Goal: Transaction & Acquisition: Purchase product/service

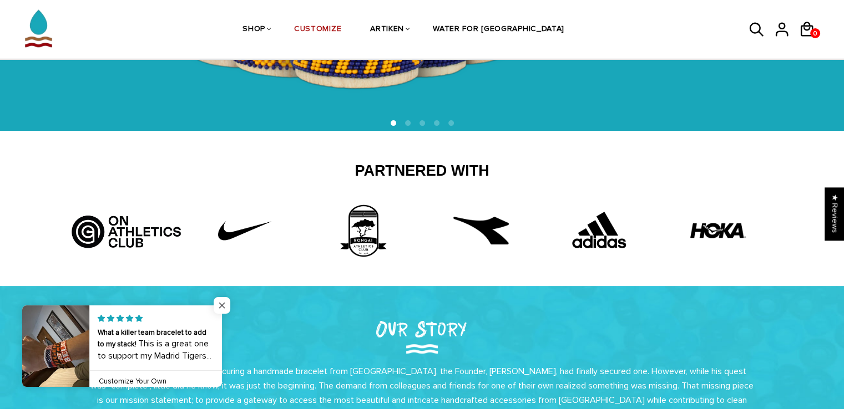
scroll to position [273, 0]
click at [225, 307] on span "Close popup widget" at bounding box center [222, 305] width 17 height 17
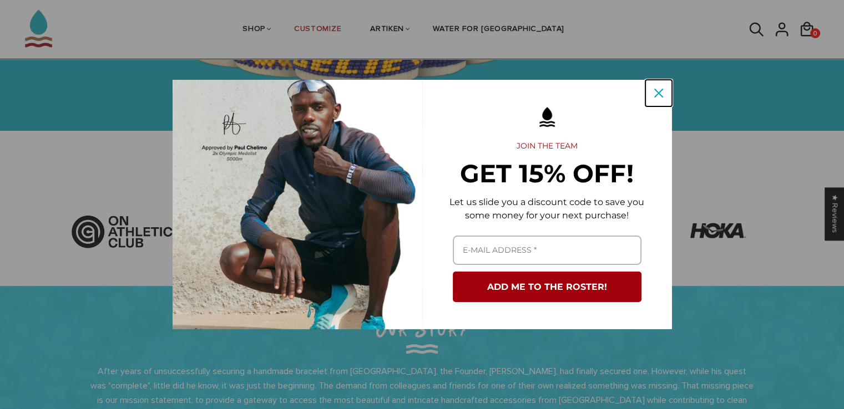
click at [655, 89] on icon "close icon" at bounding box center [658, 93] width 9 height 9
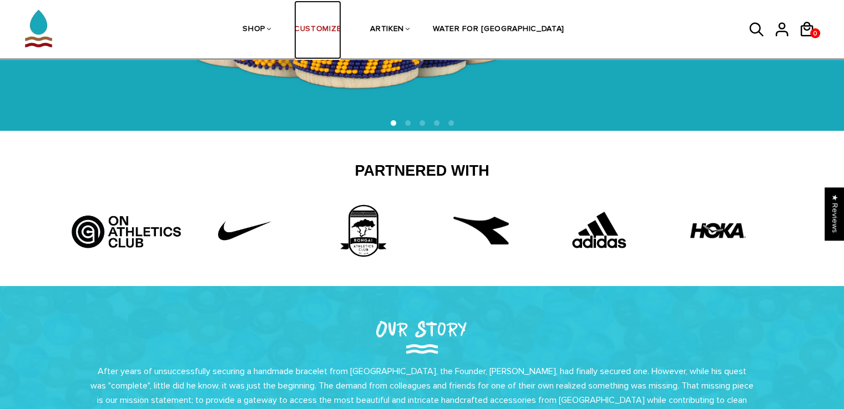
click at [341, 28] on link "CUSTOMIZE" at bounding box center [317, 30] width 47 height 59
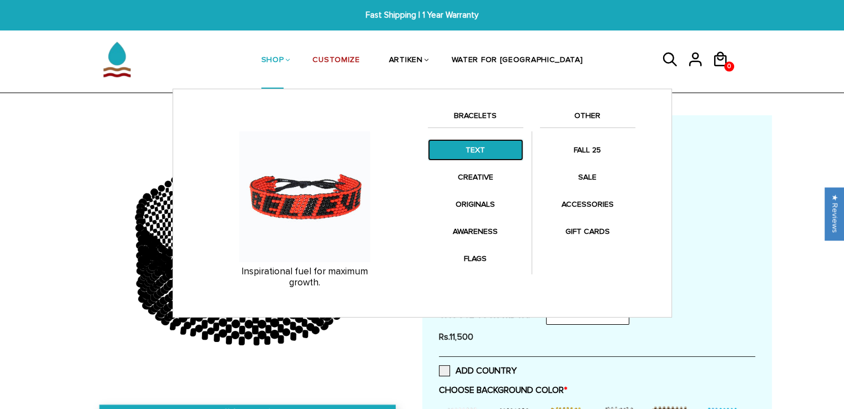
click at [490, 149] on link "TEXT" at bounding box center [475, 150] width 95 height 22
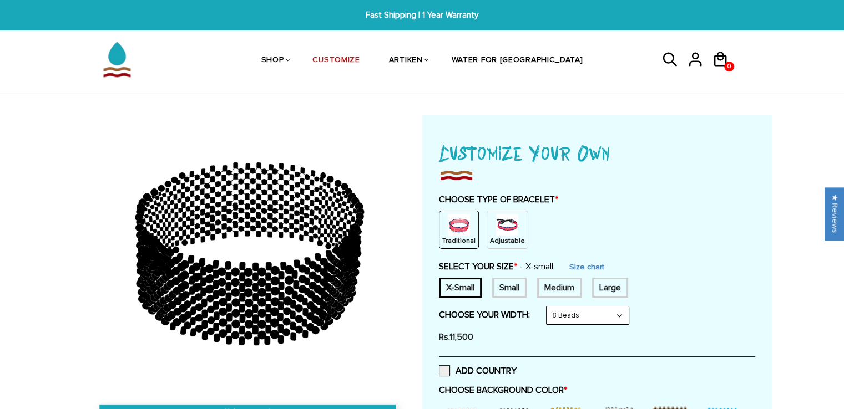
click at [627, 40] on ul "SHOP BRACELETS TEXT Inspirational fuel for maximum growth." at bounding box center [422, 60] width 444 height 57
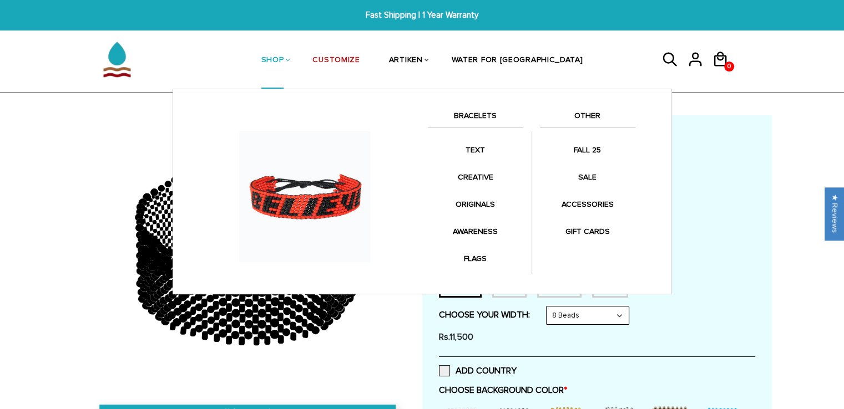
drag, startPoint x: 306, startPoint y: 60, endPoint x: 297, endPoint y: 55, distance: 10.7
click at [284, 55] on link "SHOP" at bounding box center [272, 60] width 23 height 57
click at [284, 62] on link "SHOP" at bounding box center [272, 60] width 23 height 57
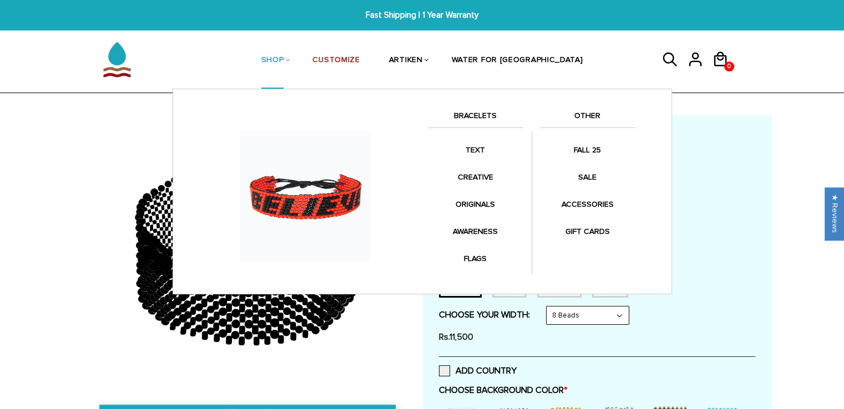
click at [284, 62] on link "SHOP" at bounding box center [272, 60] width 23 height 57
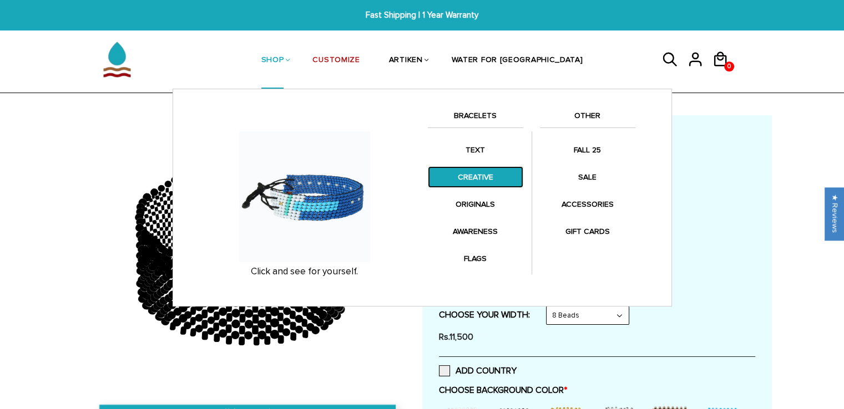
click at [476, 187] on link "CREATIVE" at bounding box center [475, 177] width 95 height 22
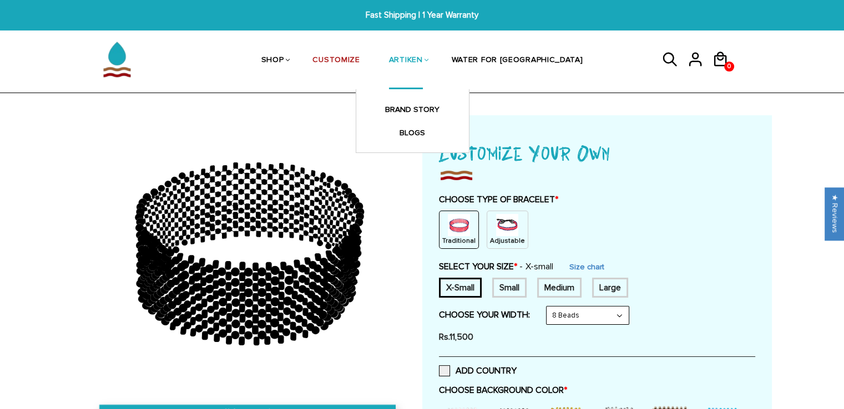
click at [437, 40] on li "ARTIKEN BRAND STORY BLOGS" at bounding box center [405, 60] width 63 height 57
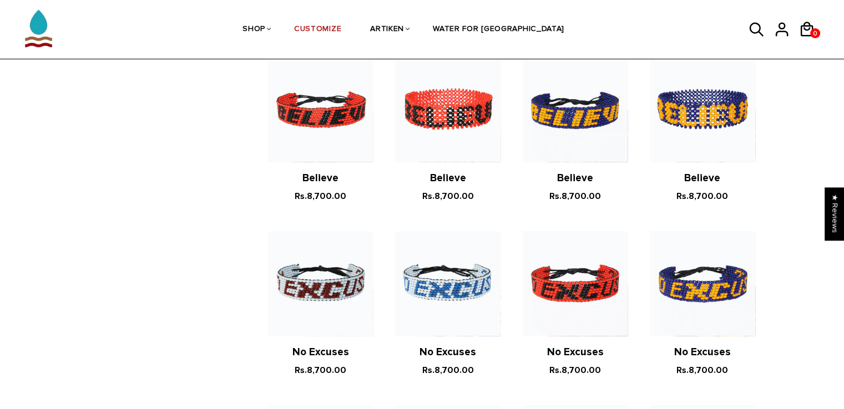
scroll to position [598, 0]
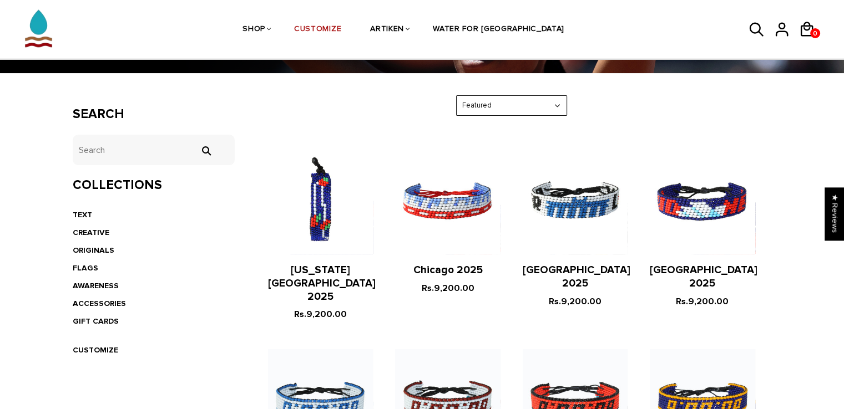
scroll to position [191, 0]
